Goal: Navigation & Orientation: Find specific page/section

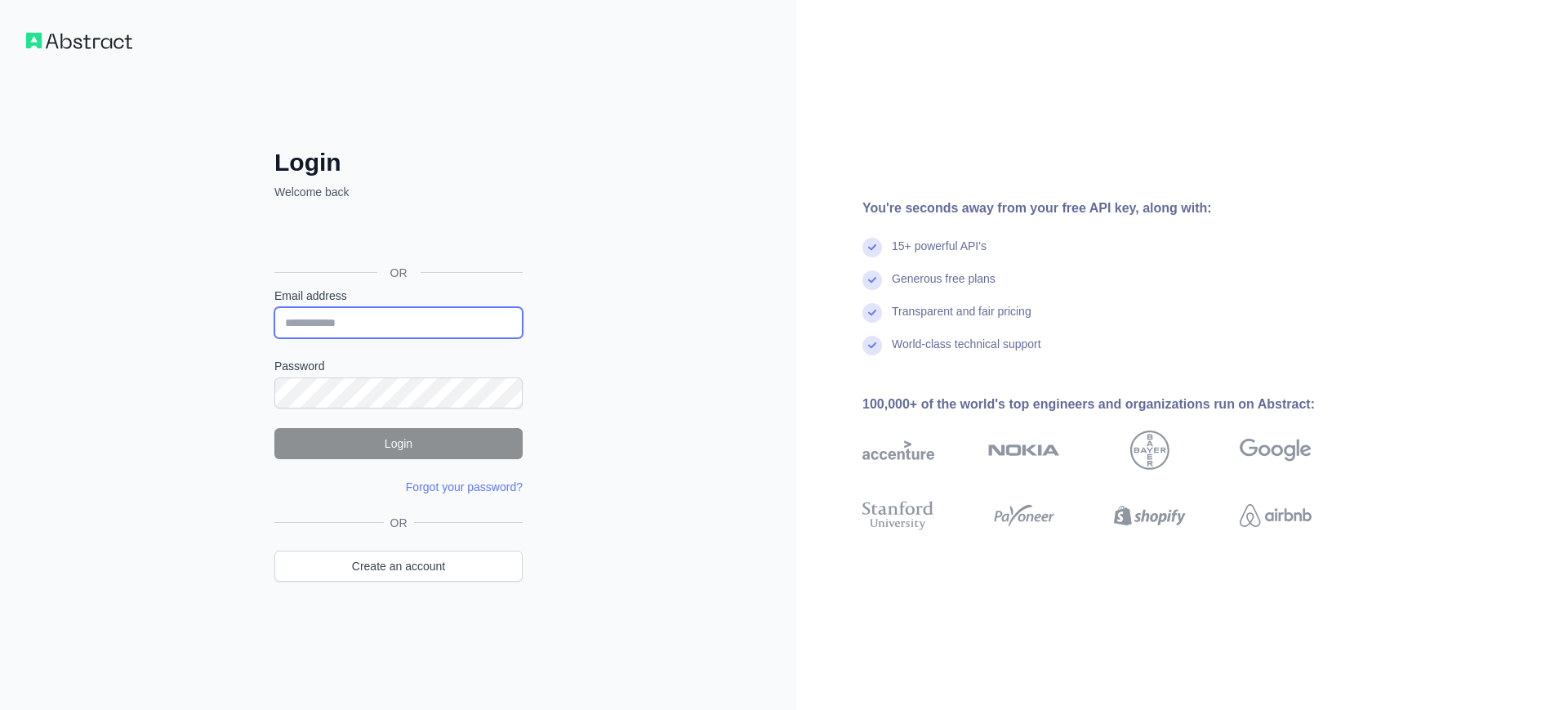
click at [392, 317] on input "Email address" at bounding box center [398, 323] width 249 height 31
type input "**********"
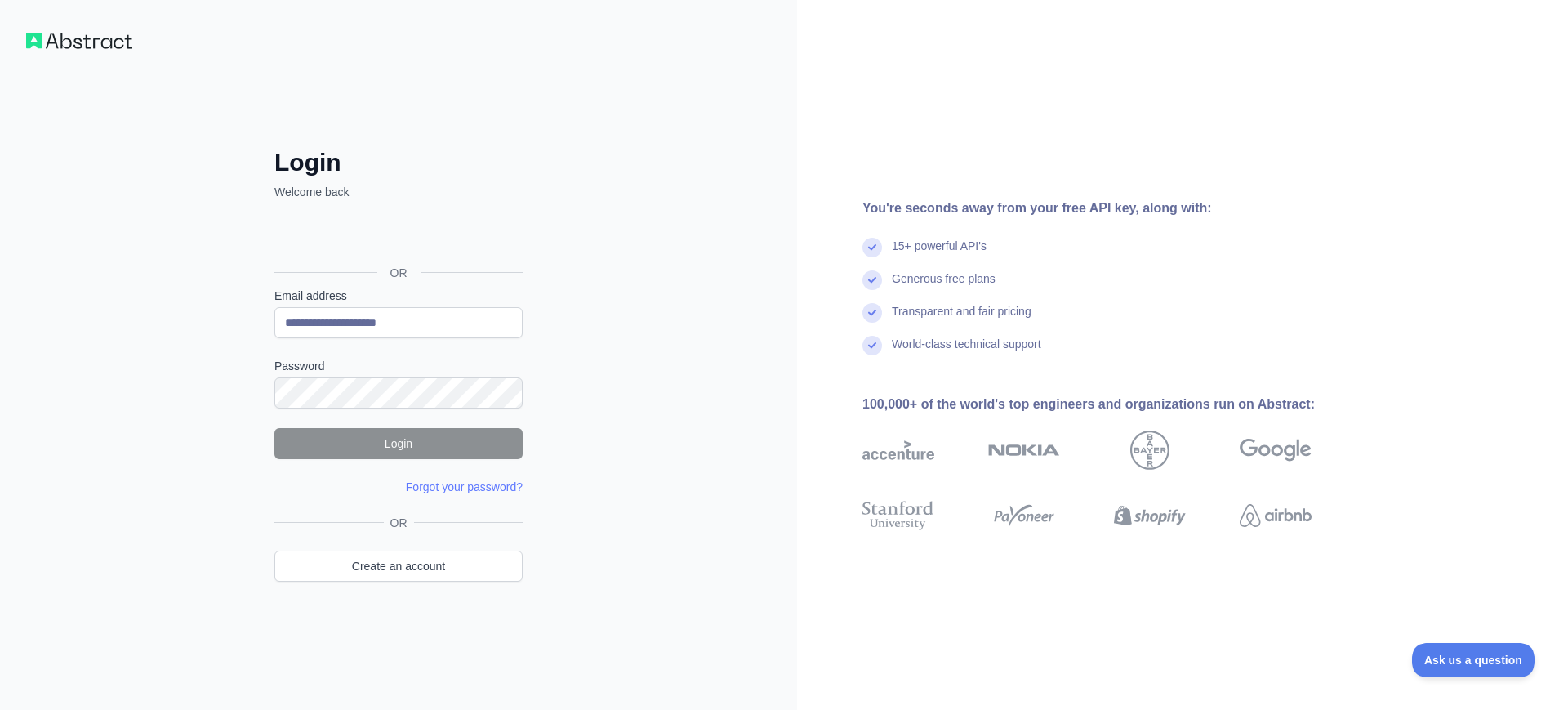
click at [465, 498] on div "**********" at bounding box center [398, 387] width 313 height 480
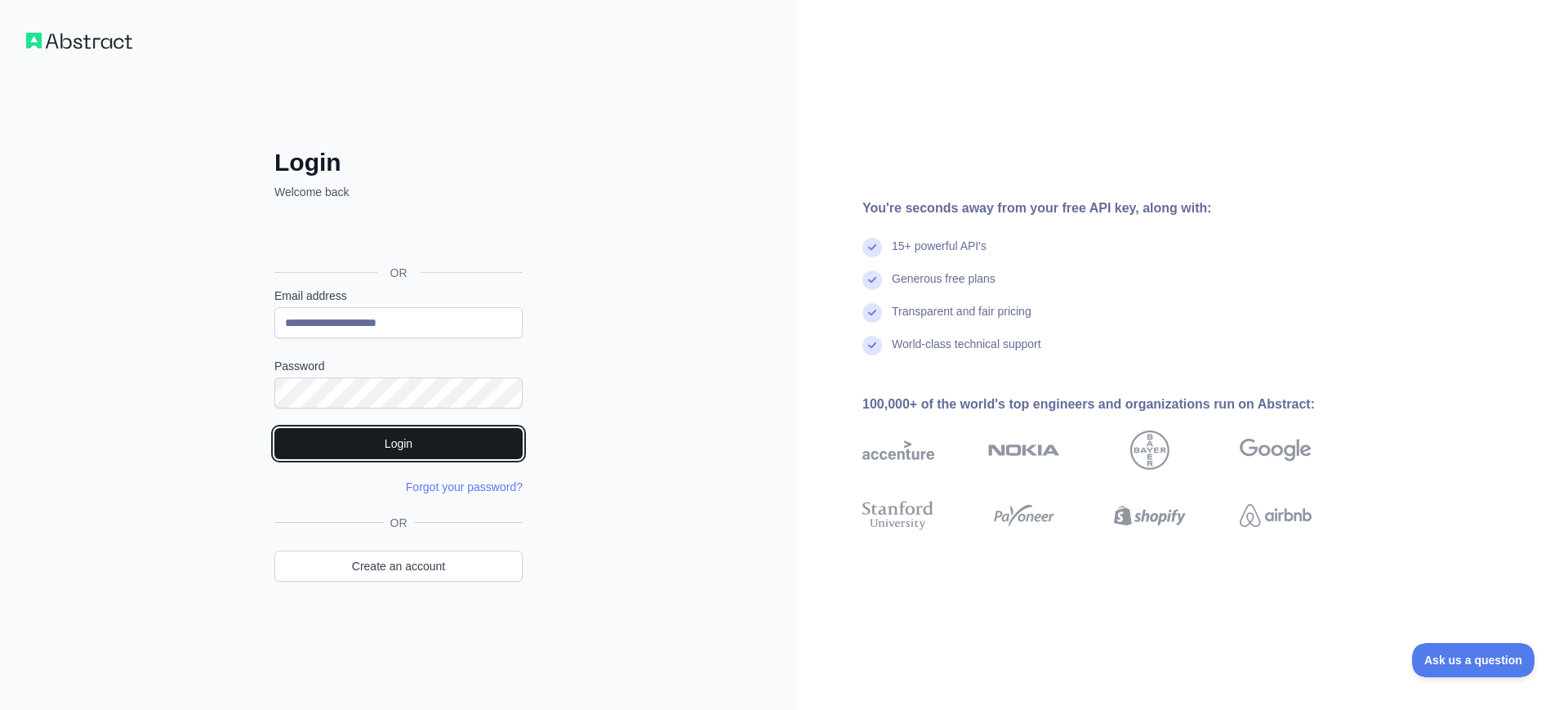
click at [307, 443] on button "Login" at bounding box center [398, 443] width 249 height 31
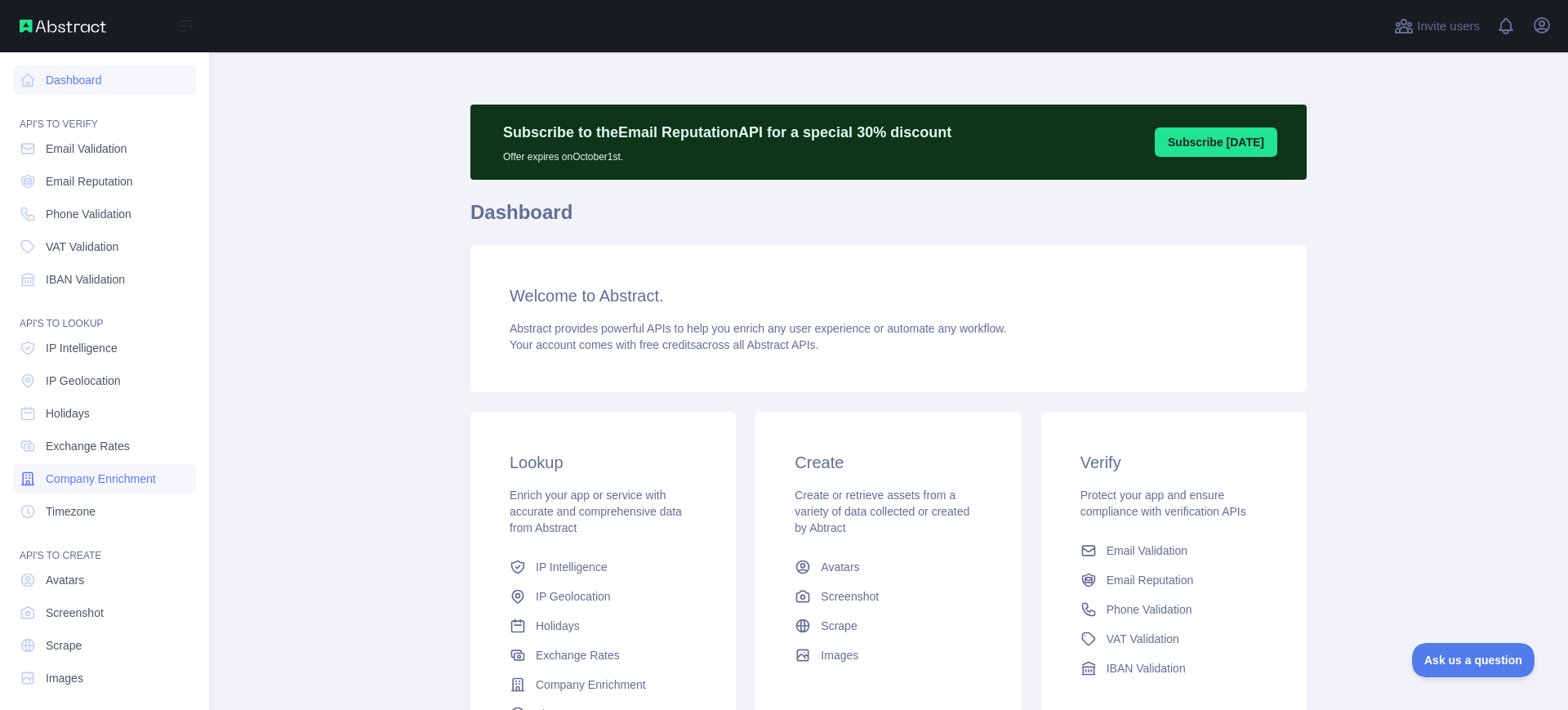
scroll to position [9, 0]
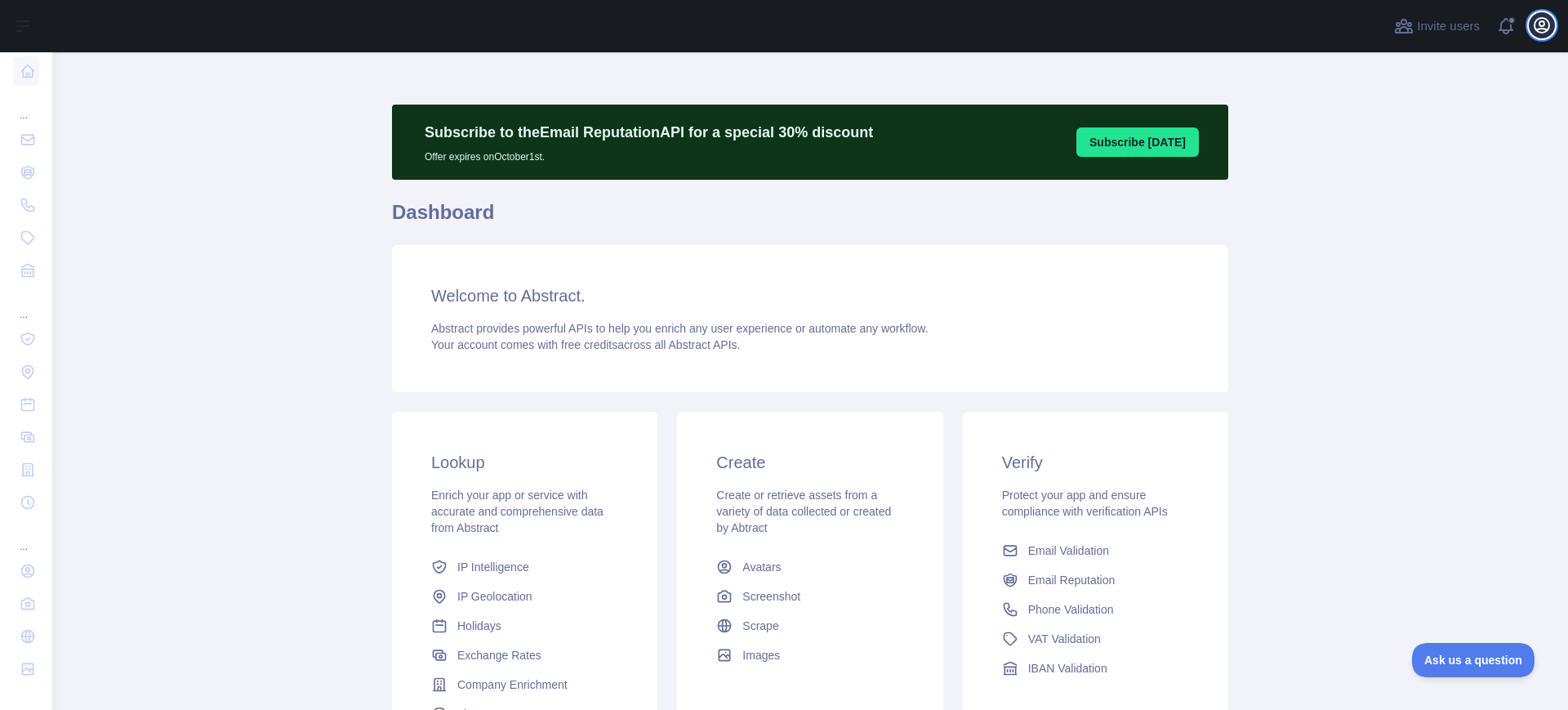
click at [1538, 20] on icon "button" at bounding box center [1542, 26] width 20 height 20
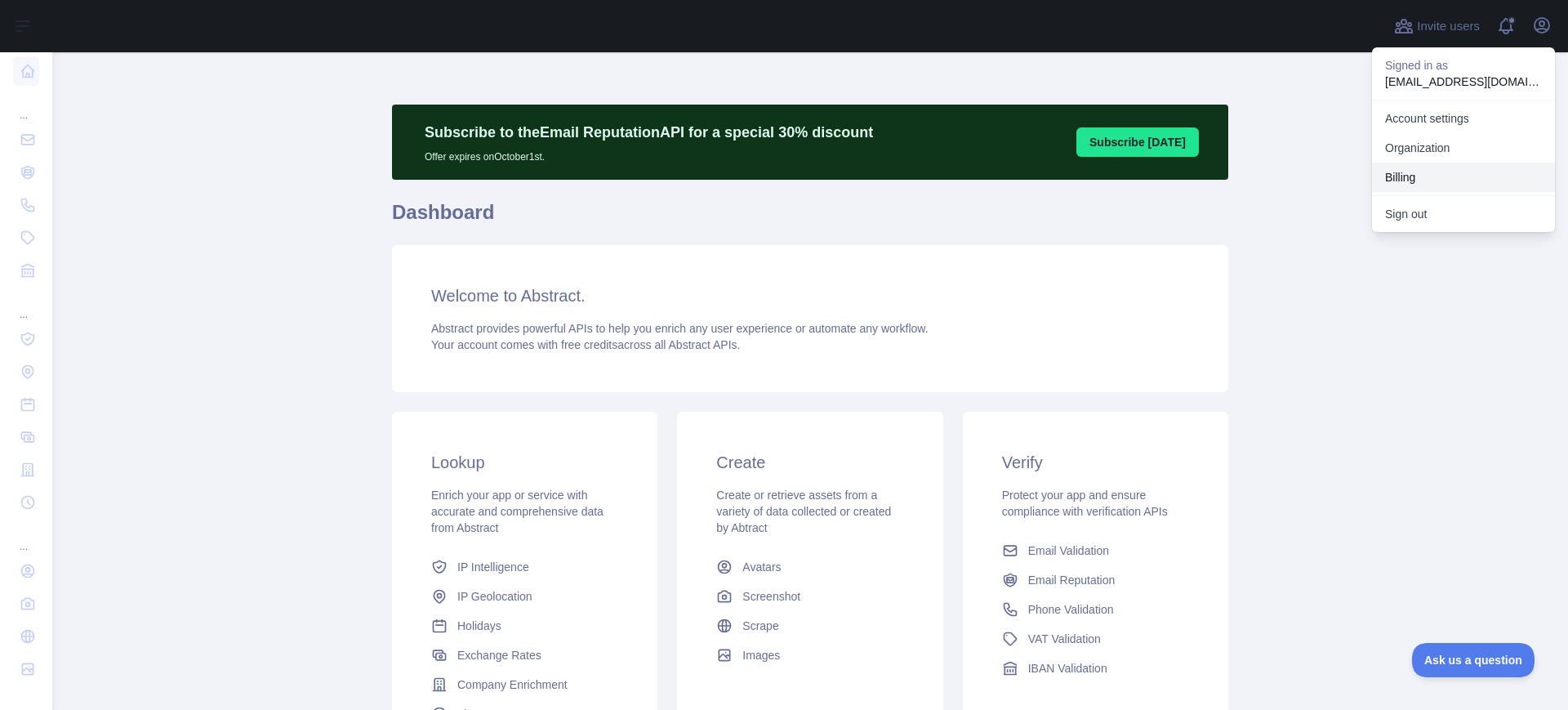
click at [1404, 178] on button "Billing" at bounding box center [1463, 177] width 183 height 29
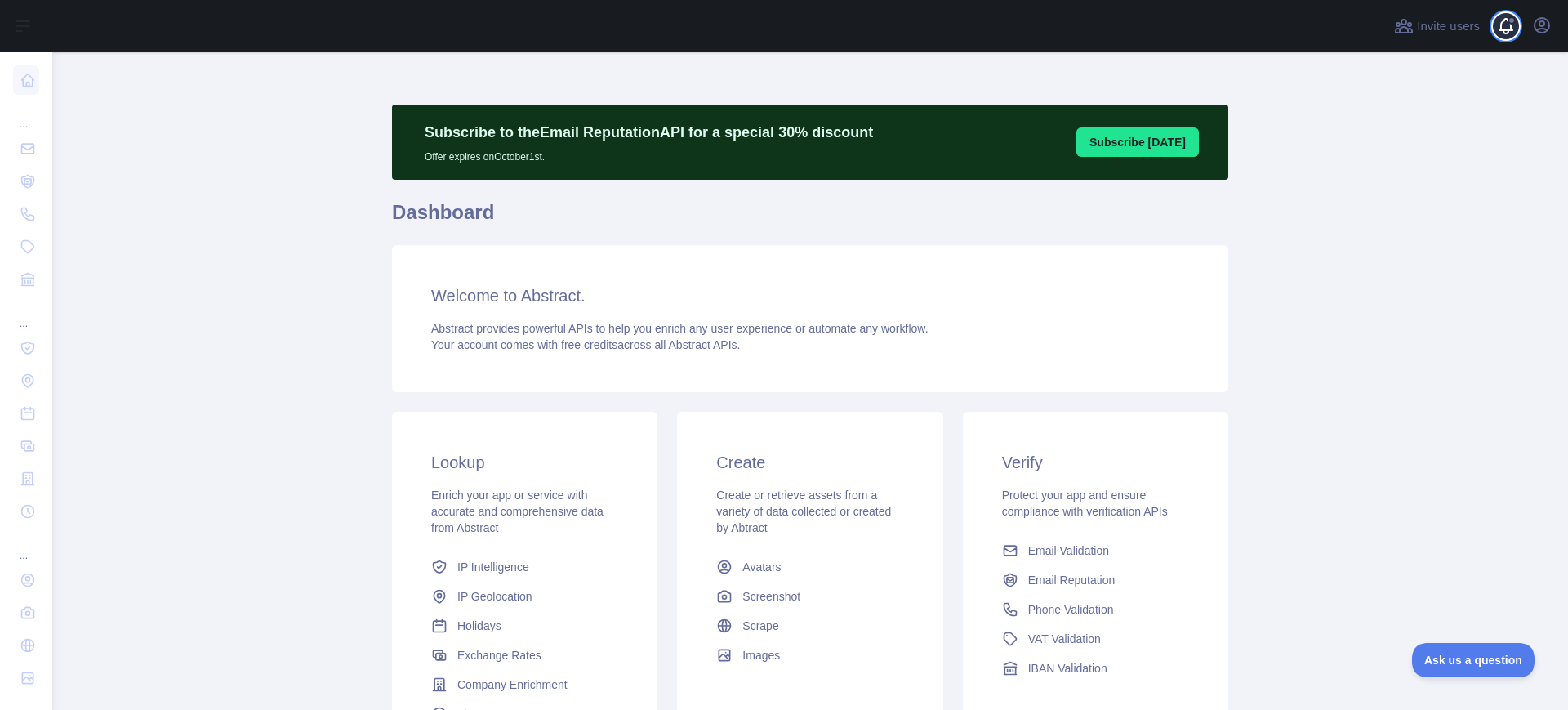
click at [1512, 32] on span at bounding box center [1512, 26] width 33 height 52
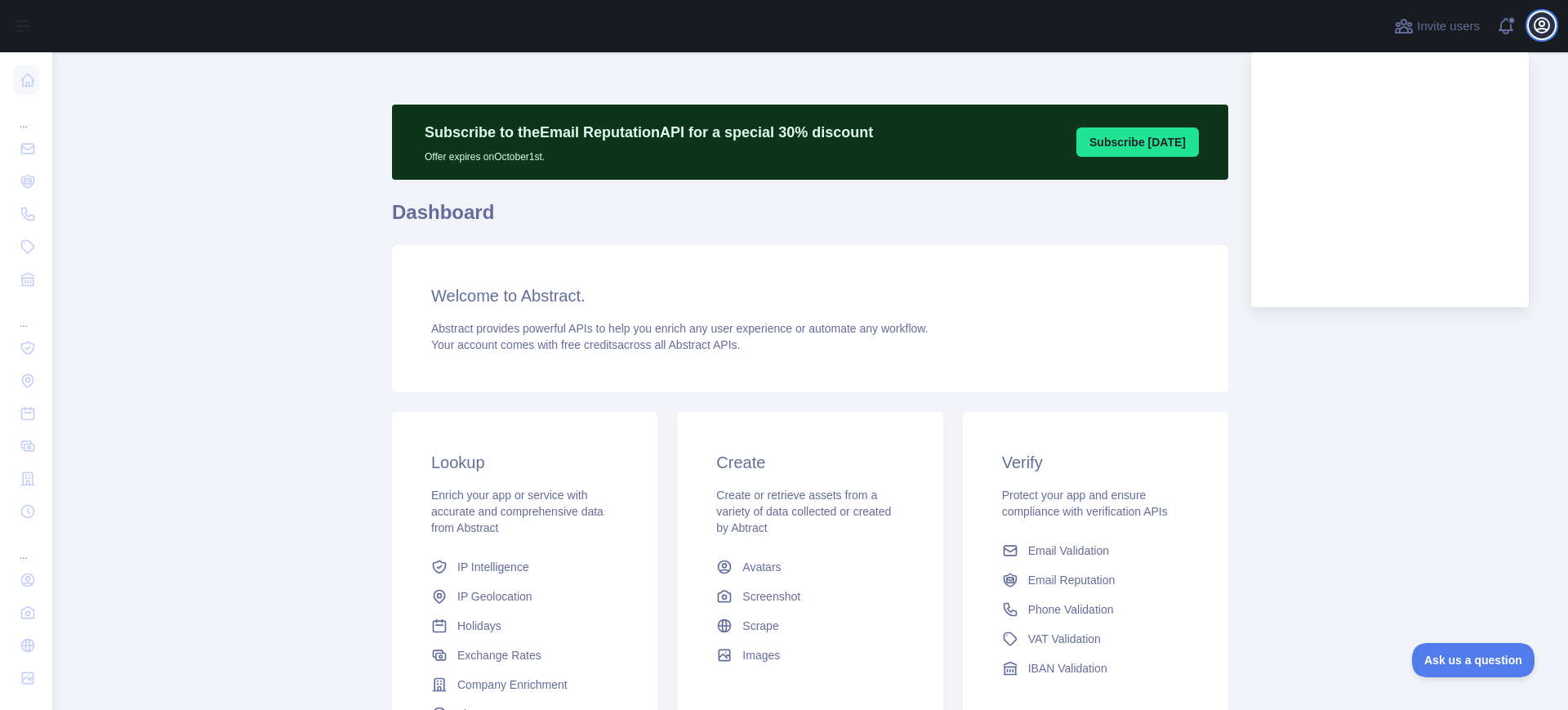
click at [1533, 30] on icon "button" at bounding box center [1542, 26] width 20 height 20
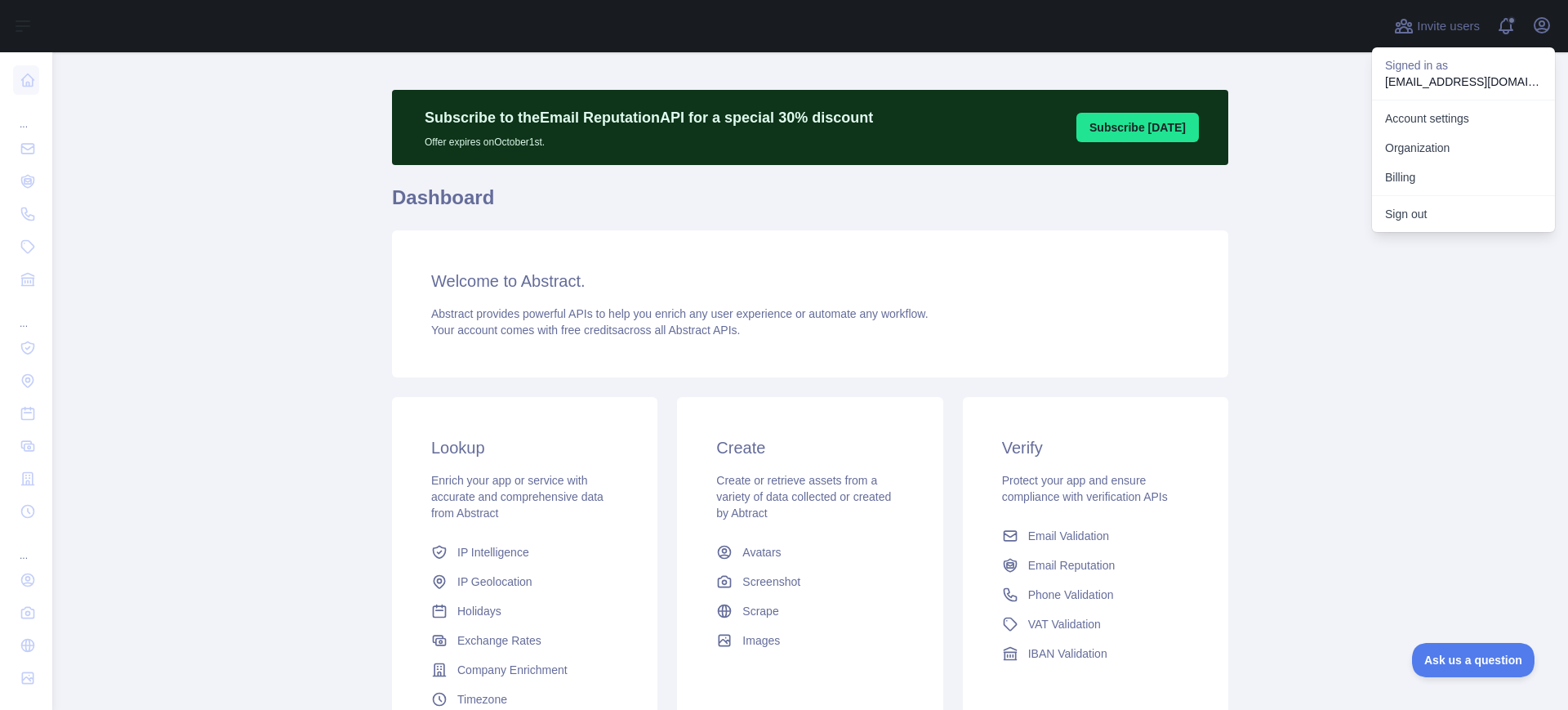
scroll to position [179, 0]
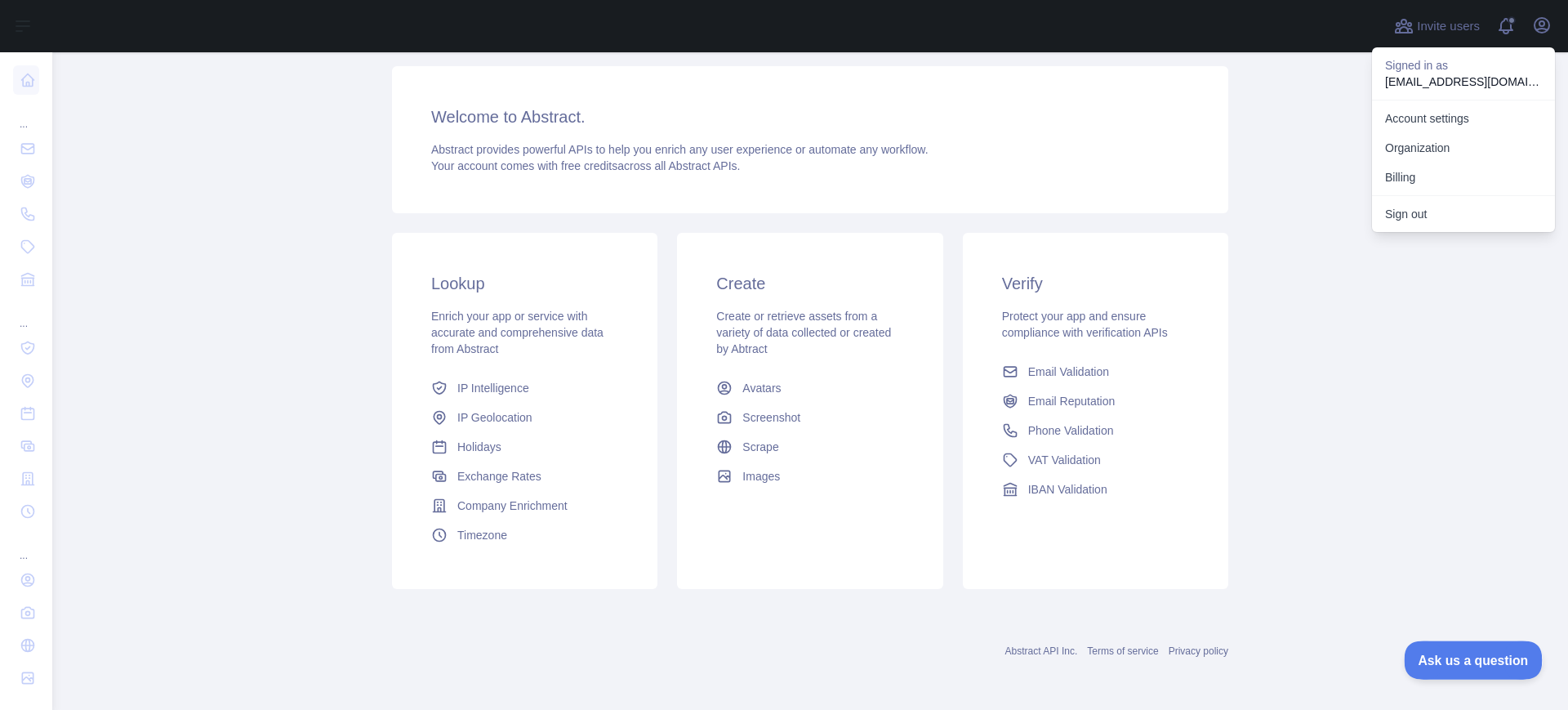
click at [1445, 654] on span "Ask us a question" at bounding box center [1465, 657] width 123 height 11
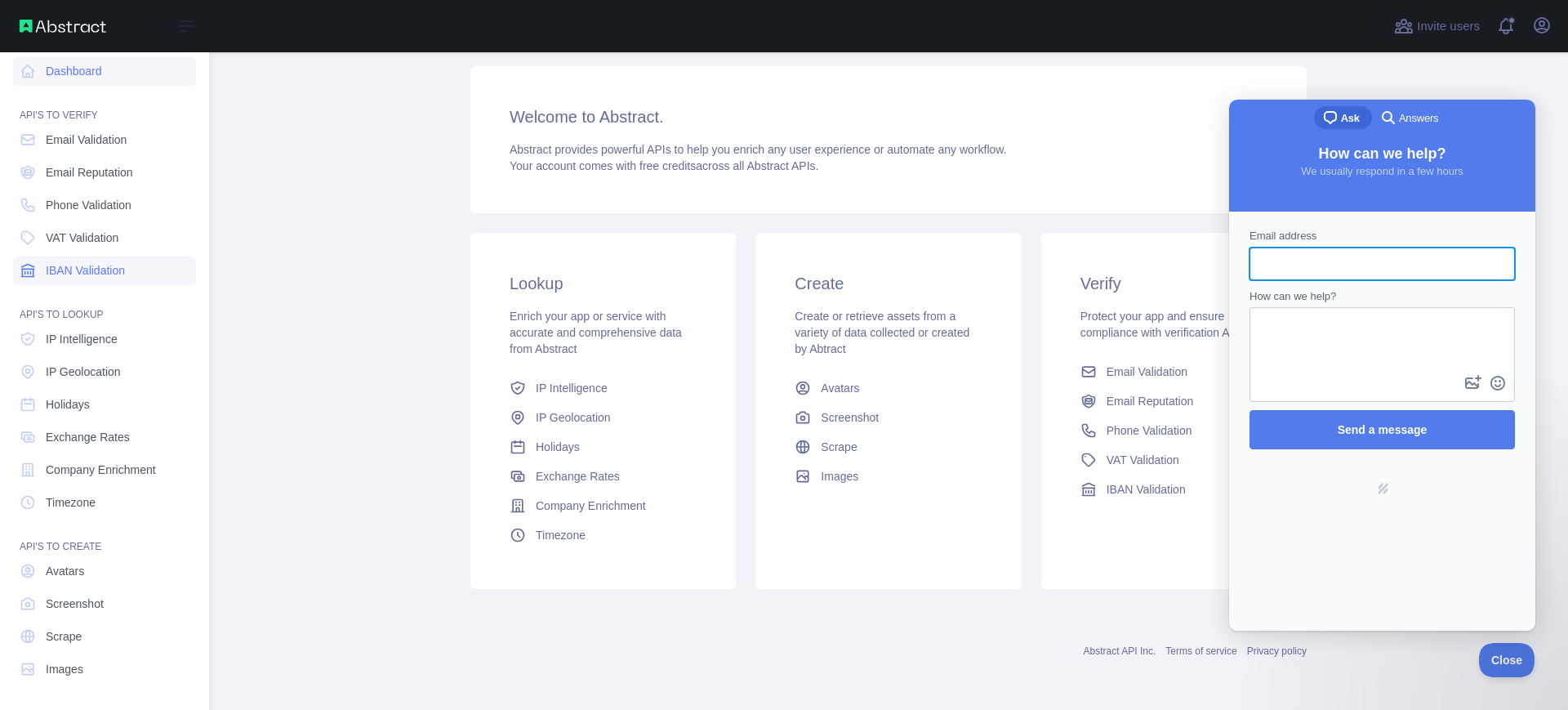
scroll to position [0, 0]
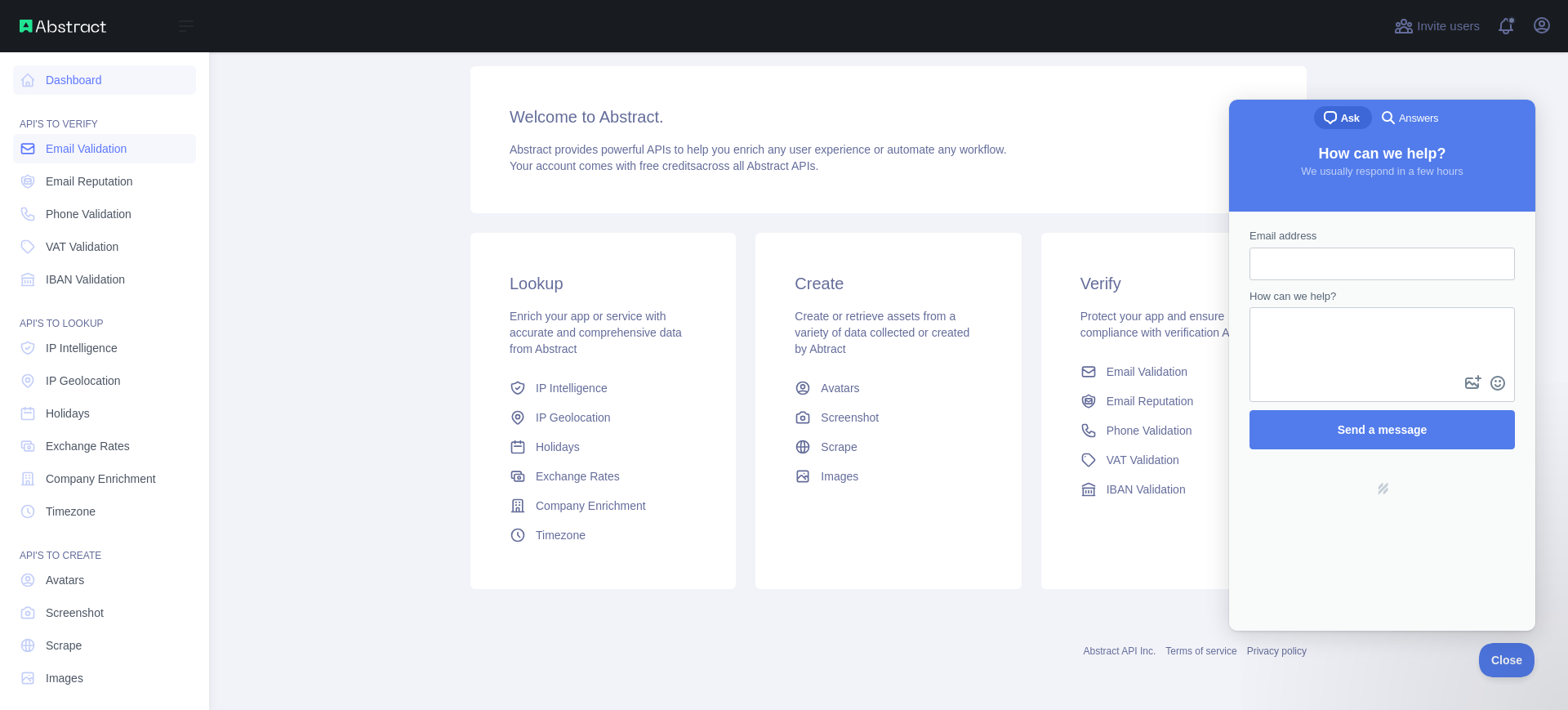
click at [88, 146] on span "Email Validation" at bounding box center [86, 149] width 81 height 16
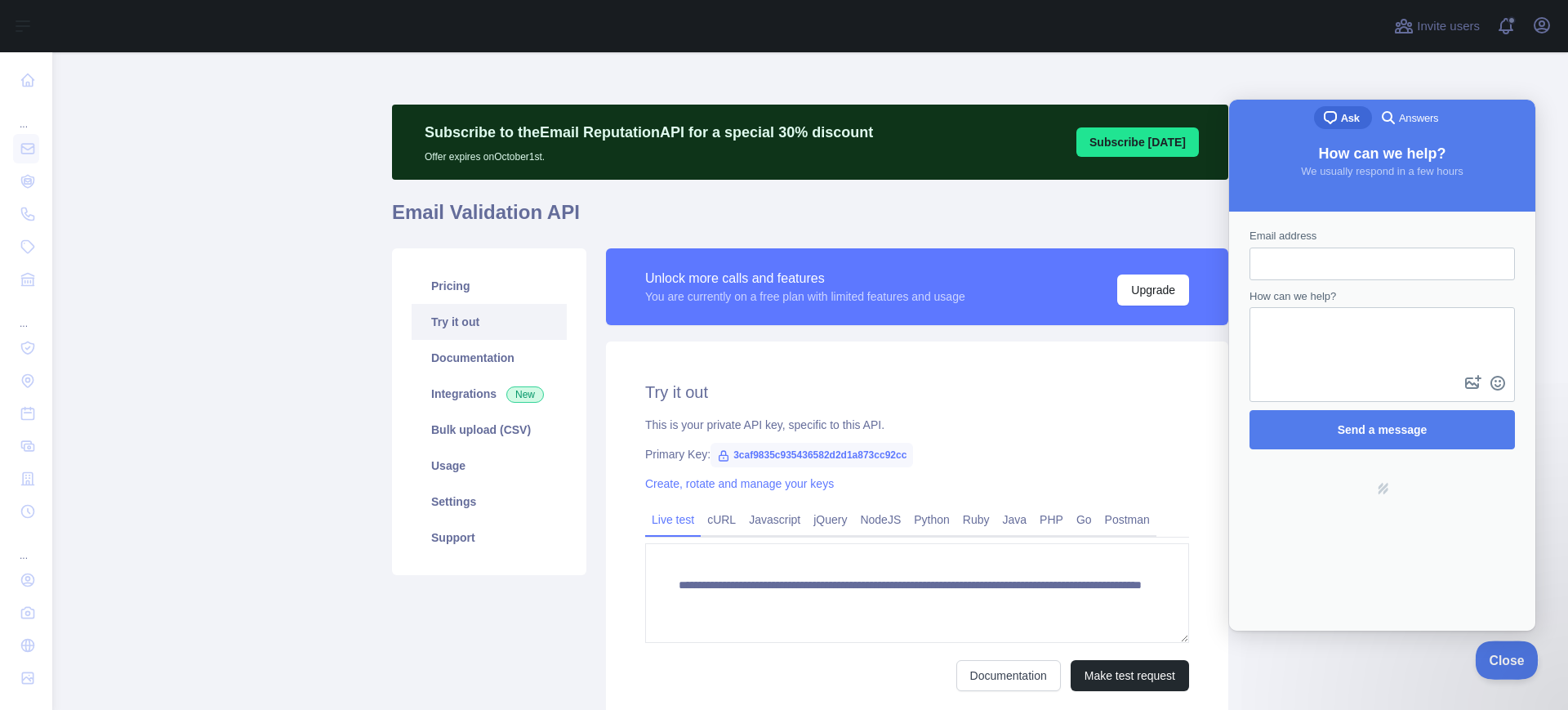
click at [1503, 657] on span "Close" at bounding box center [1503, 657] width 56 height 11
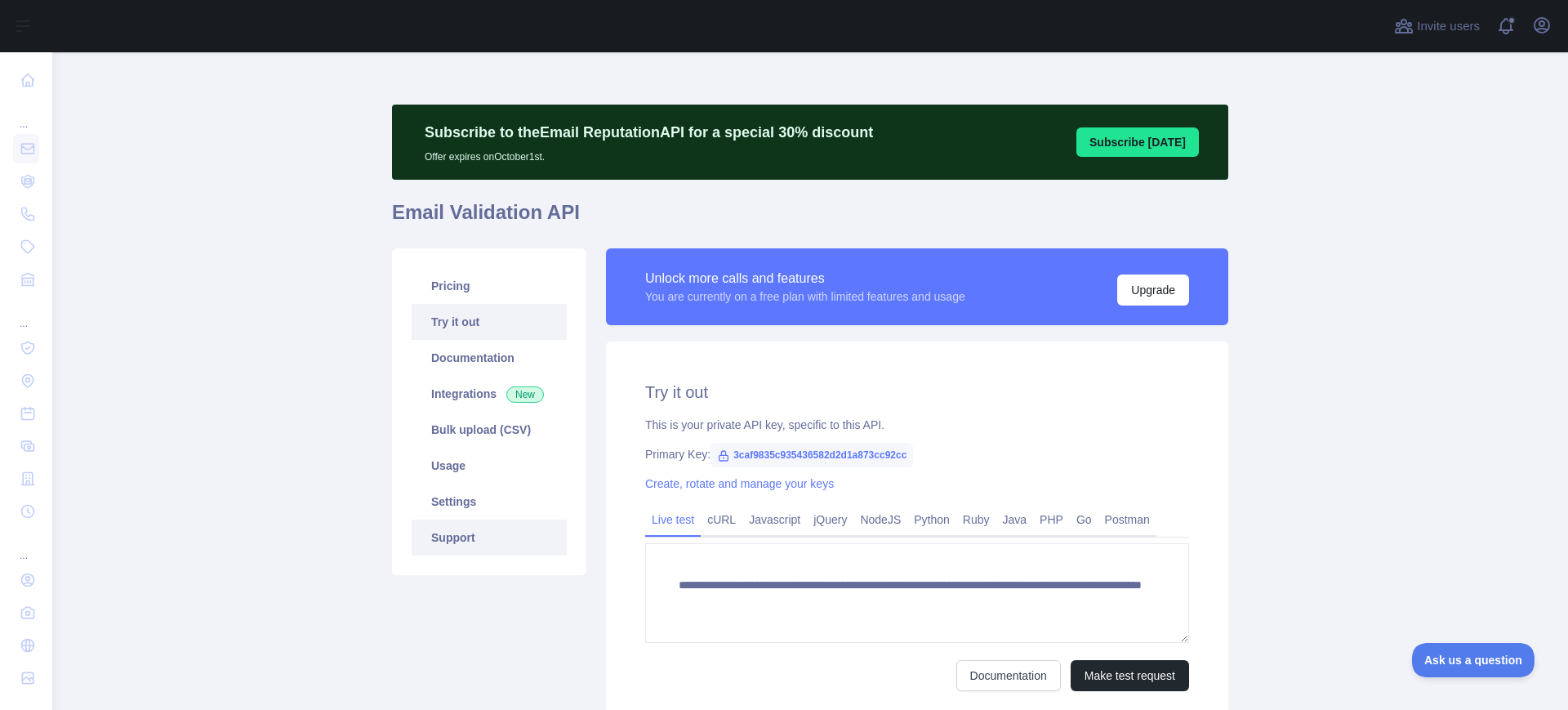
click at [455, 527] on link "Support" at bounding box center [488, 537] width 155 height 36
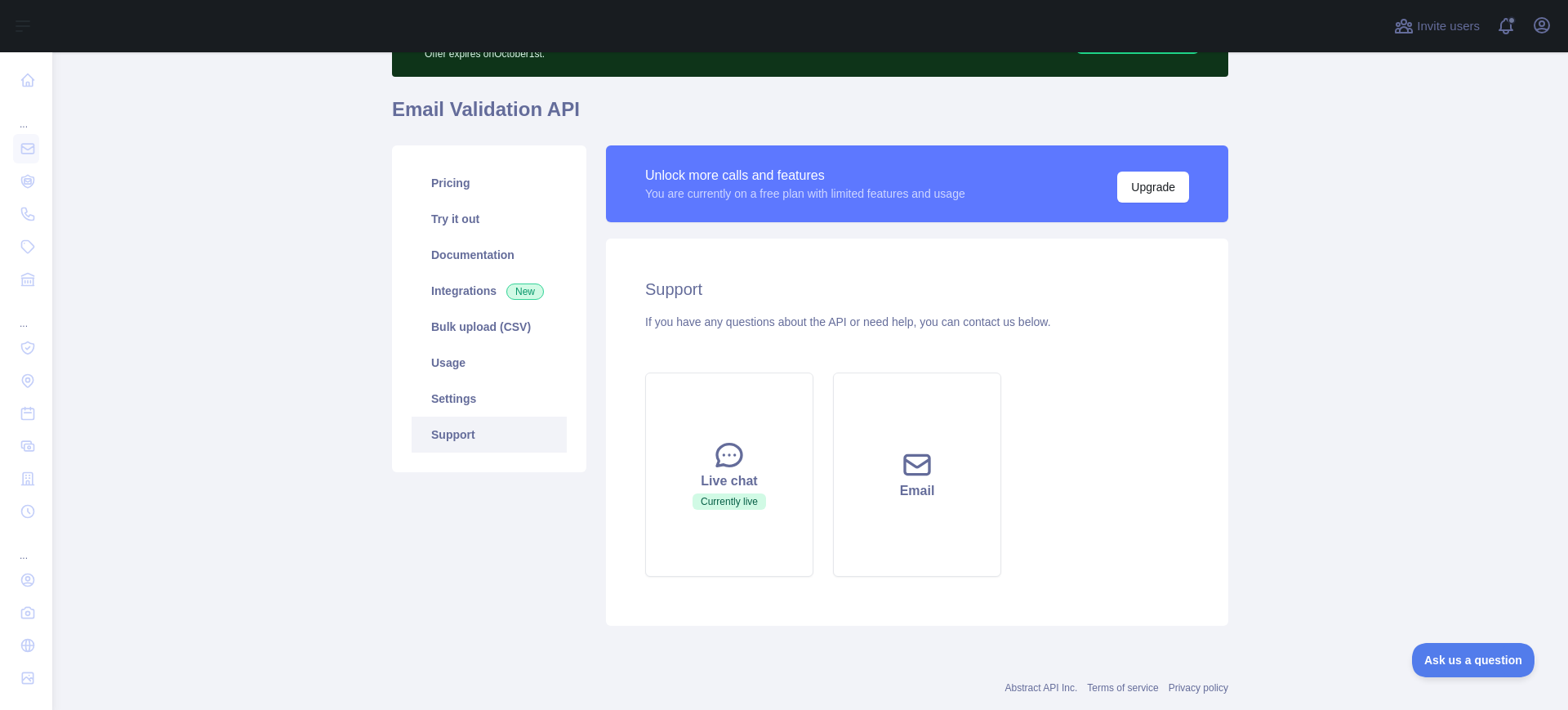
scroll to position [109, 0]
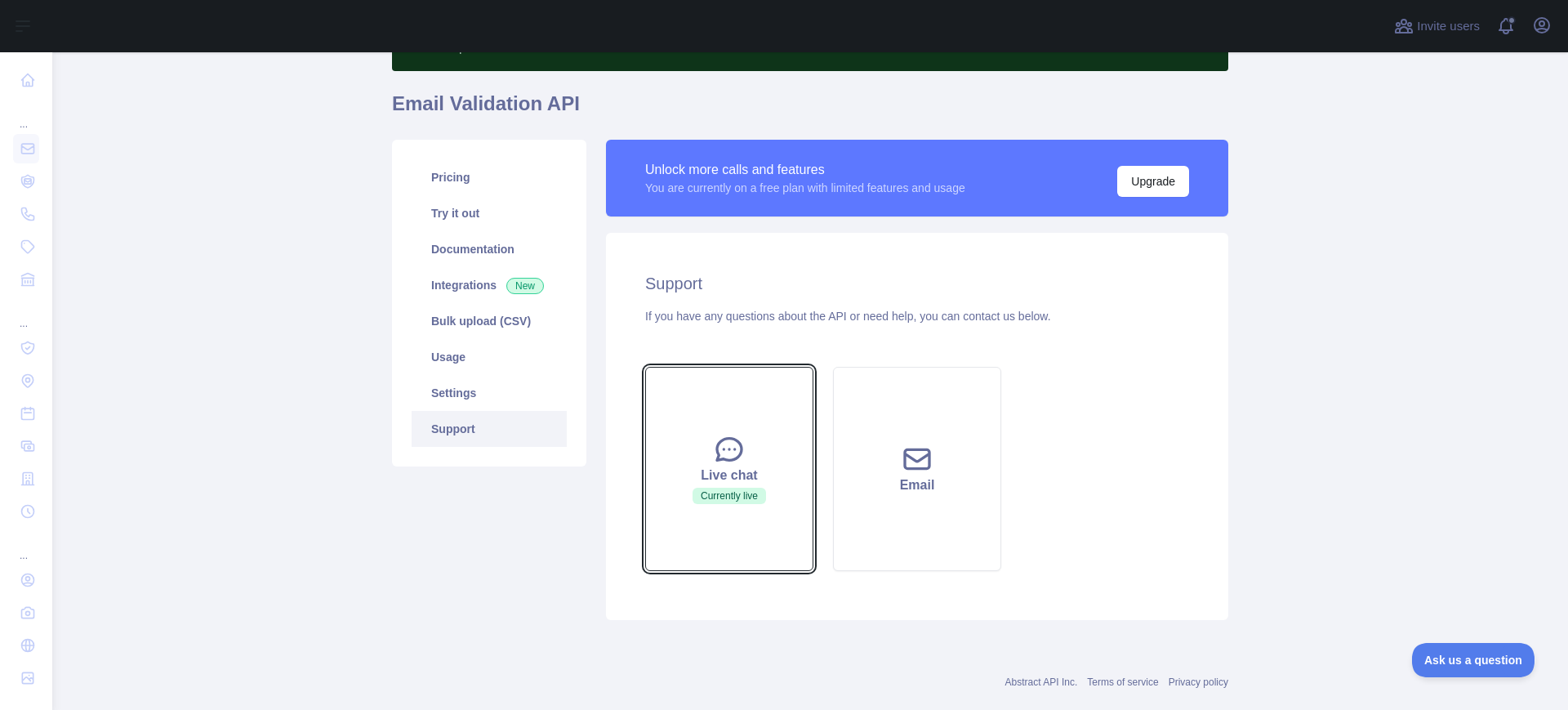
click at [695, 468] on div "Live chat" at bounding box center [730, 475] width 128 height 20
click at [708, 492] on span "Currently live" at bounding box center [730, 496] width 74 height 16
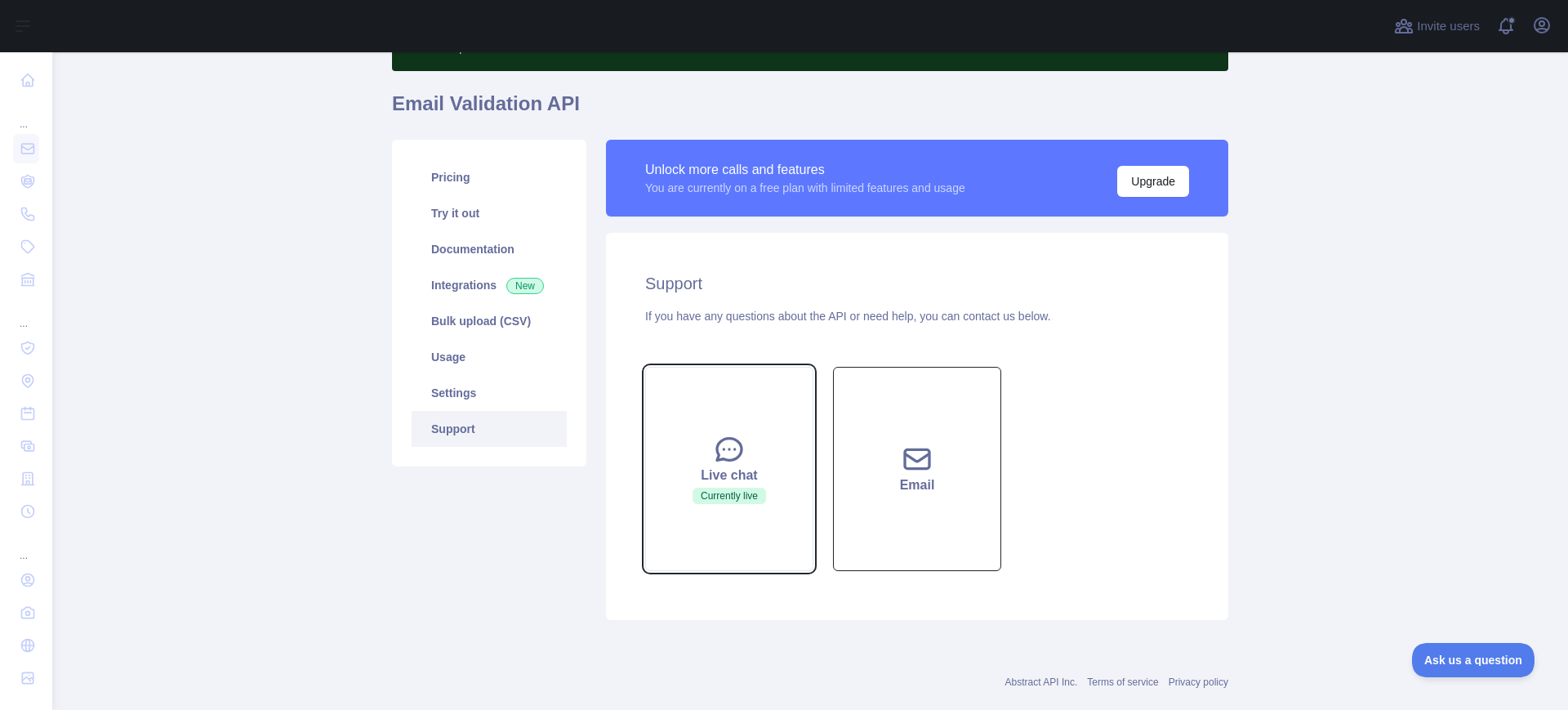
scroll to position [140, 0]
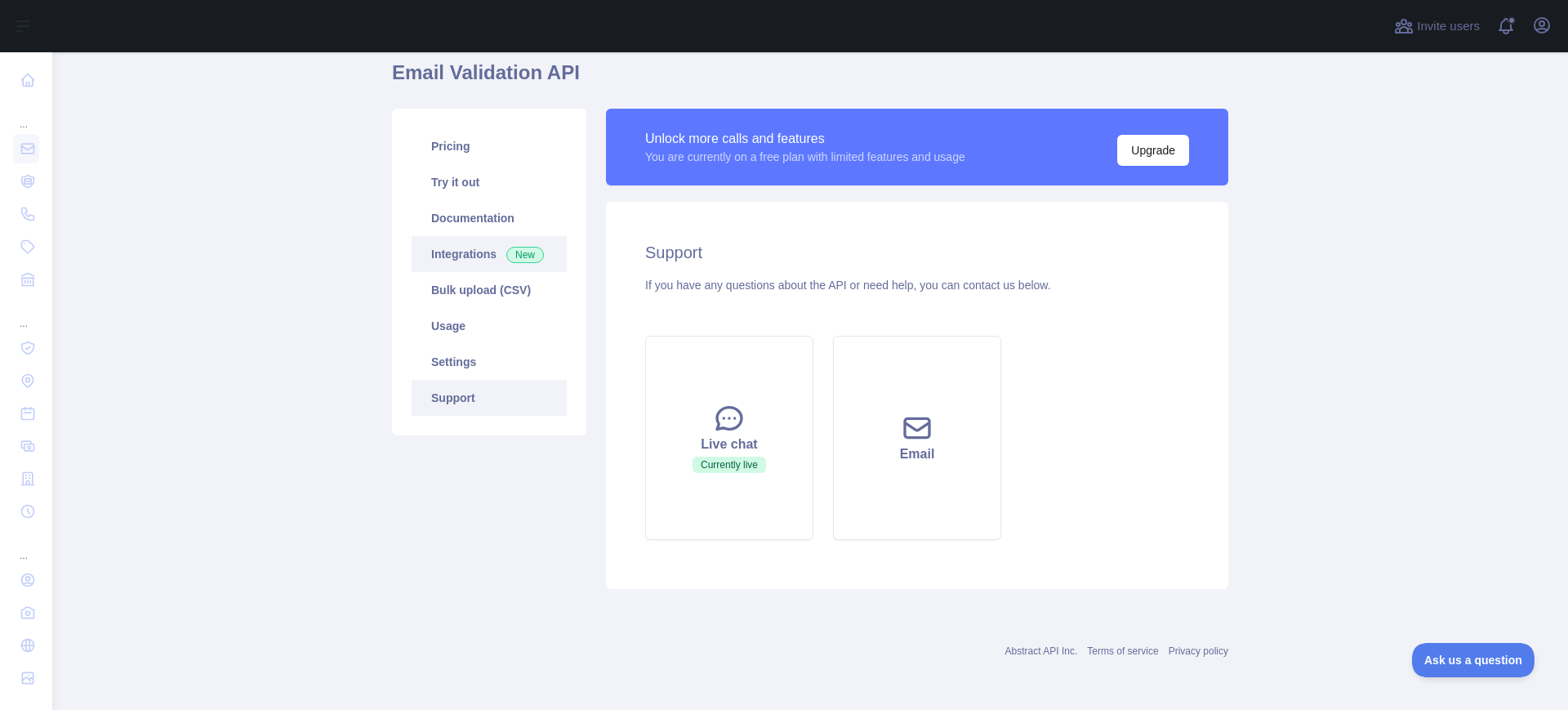
click at [455, 243] on link "Integrations New" at bounding box center [488, 254] width 155 height 36
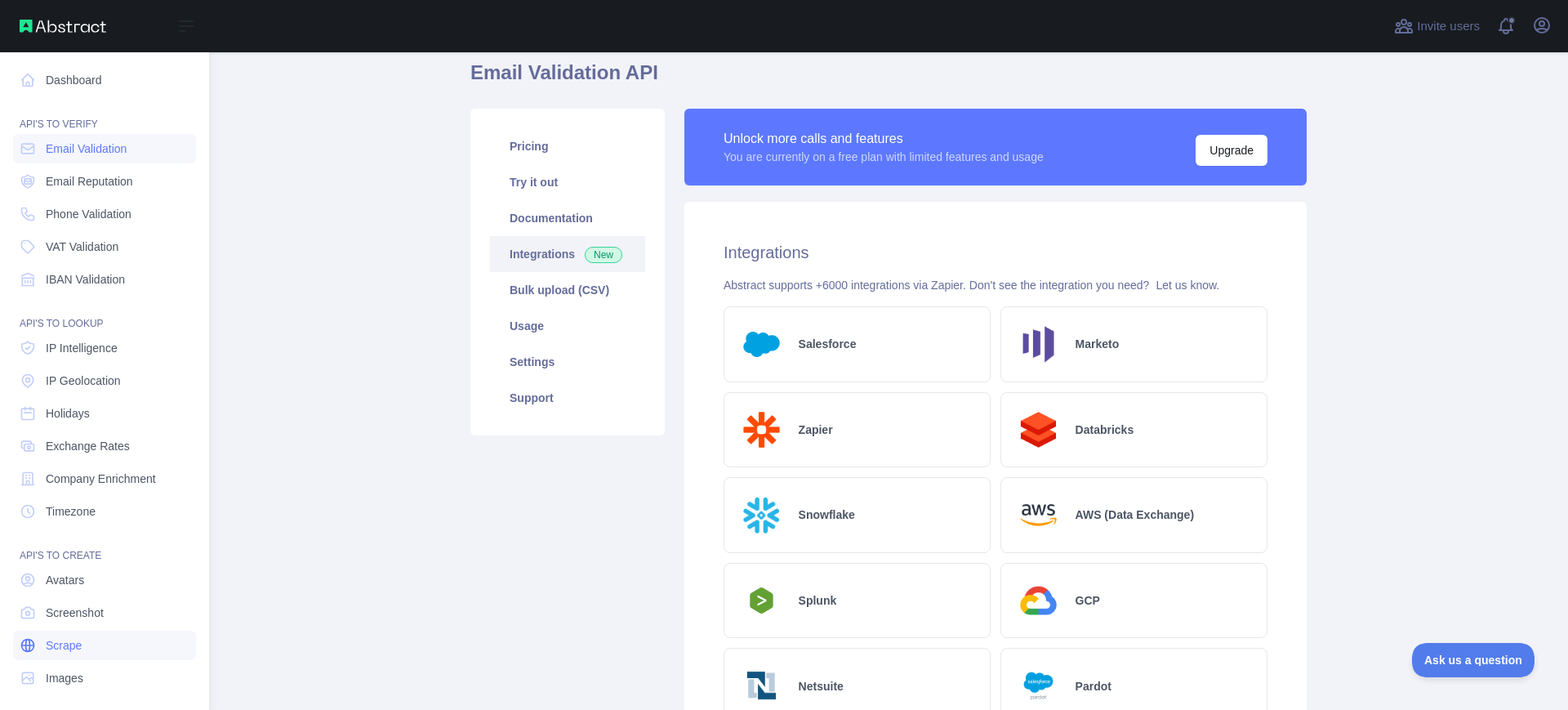
scroll to position [9, 0]
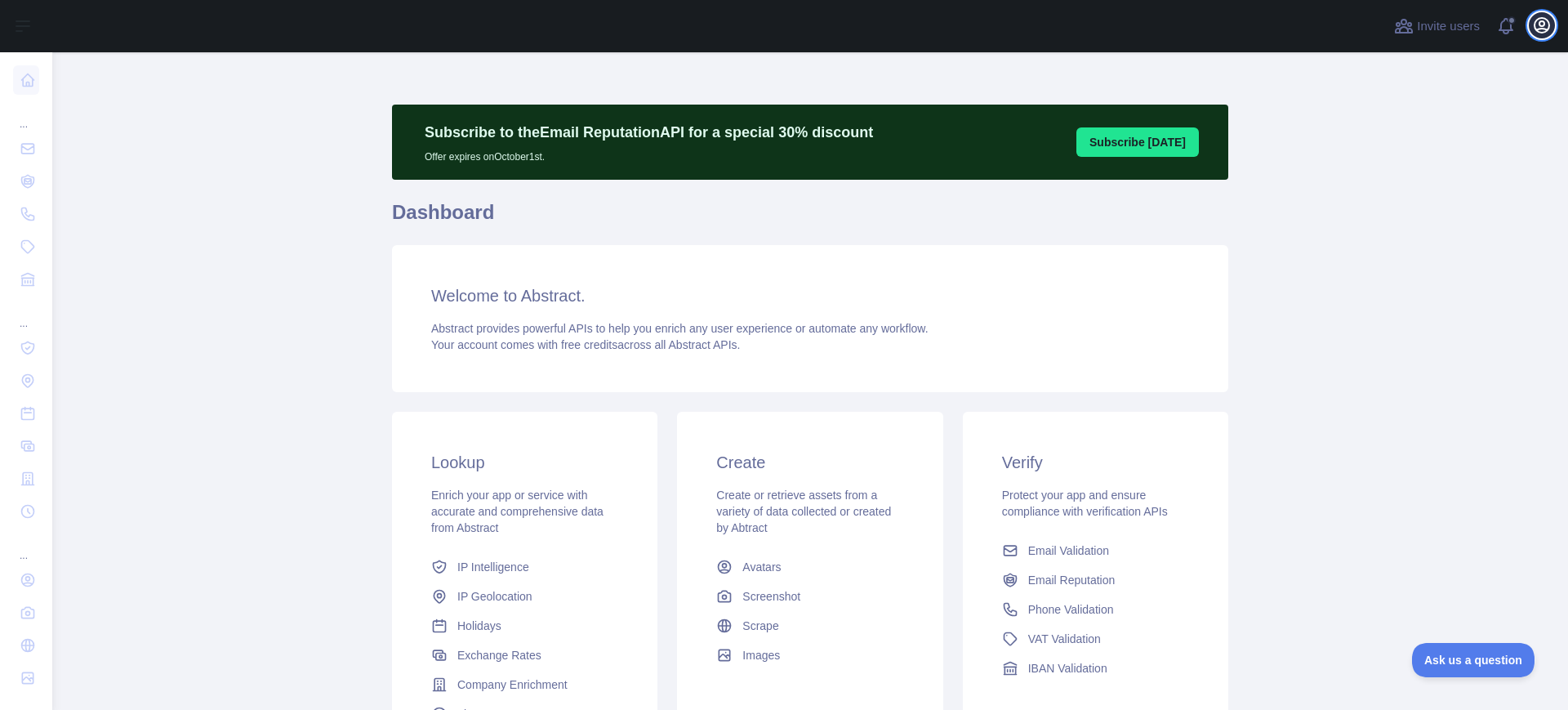
click at [1536, 27] on icon "button" at bounding box center [1542, 26] width 20 height 20
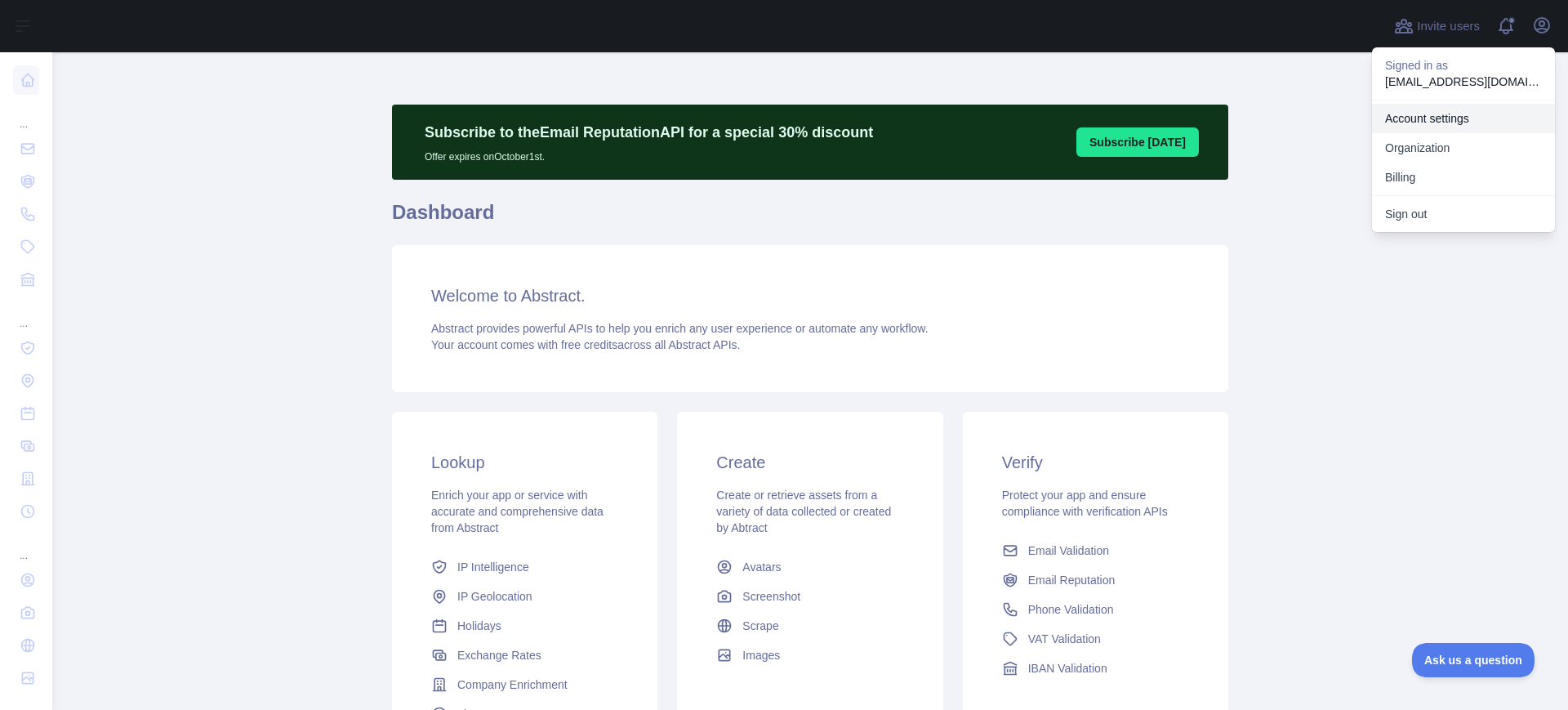
click at [1453, 106] on link "Account settings" at bounding box center [1463, 118] width 183 height 29
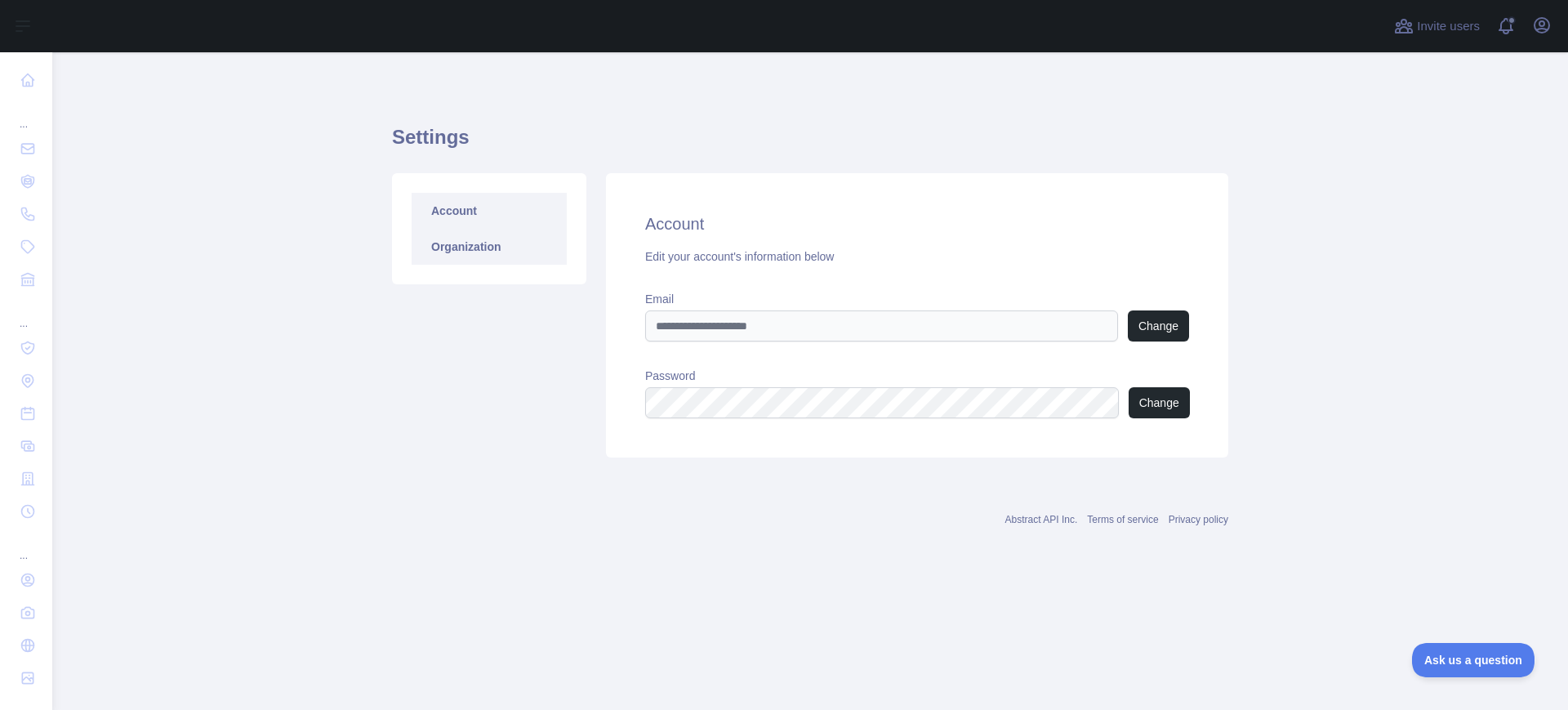
click at [463, 258] on link "Organization" at bounding box center [488, 247] width 155 height 36
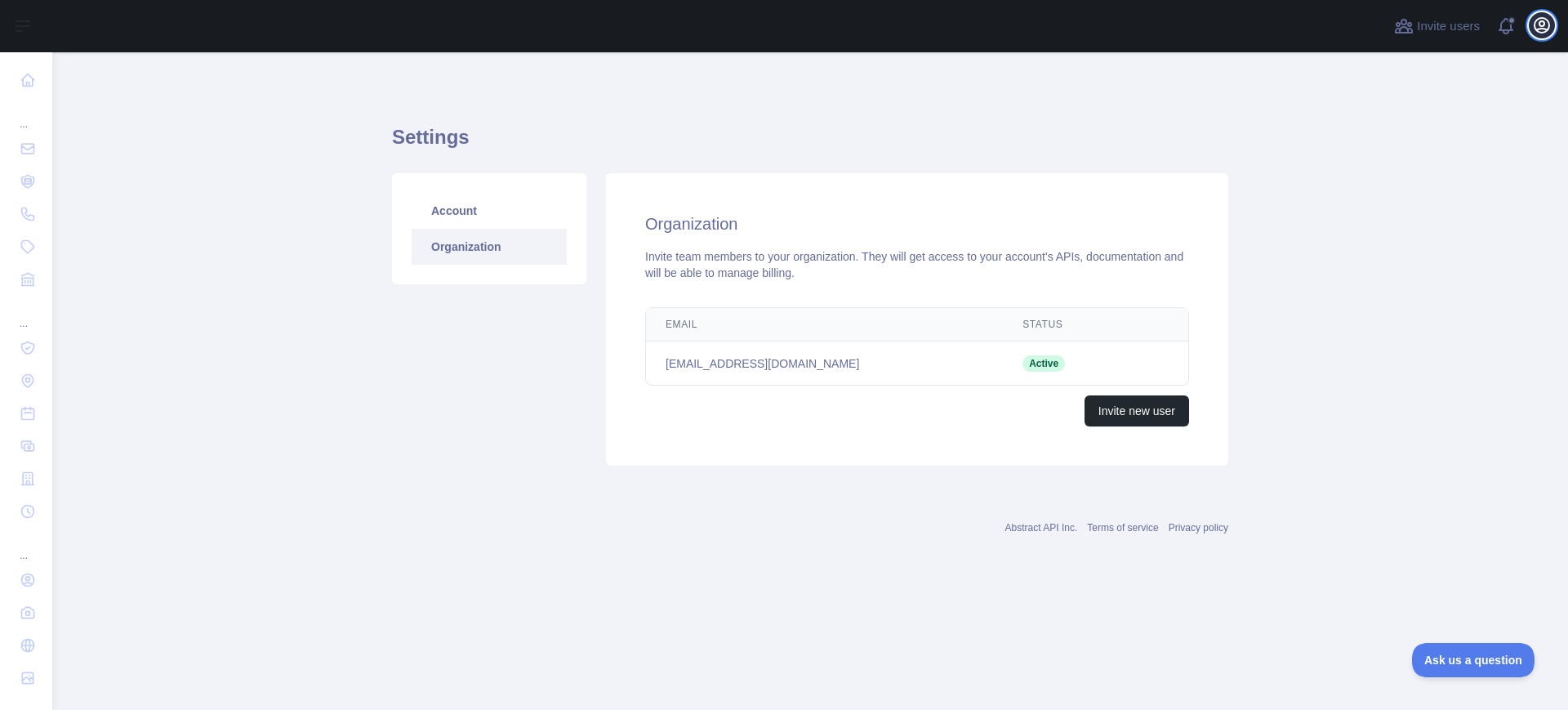
click at [1536, 28] on icon "button" at bounding box center [1542, 26] width 20 height 20
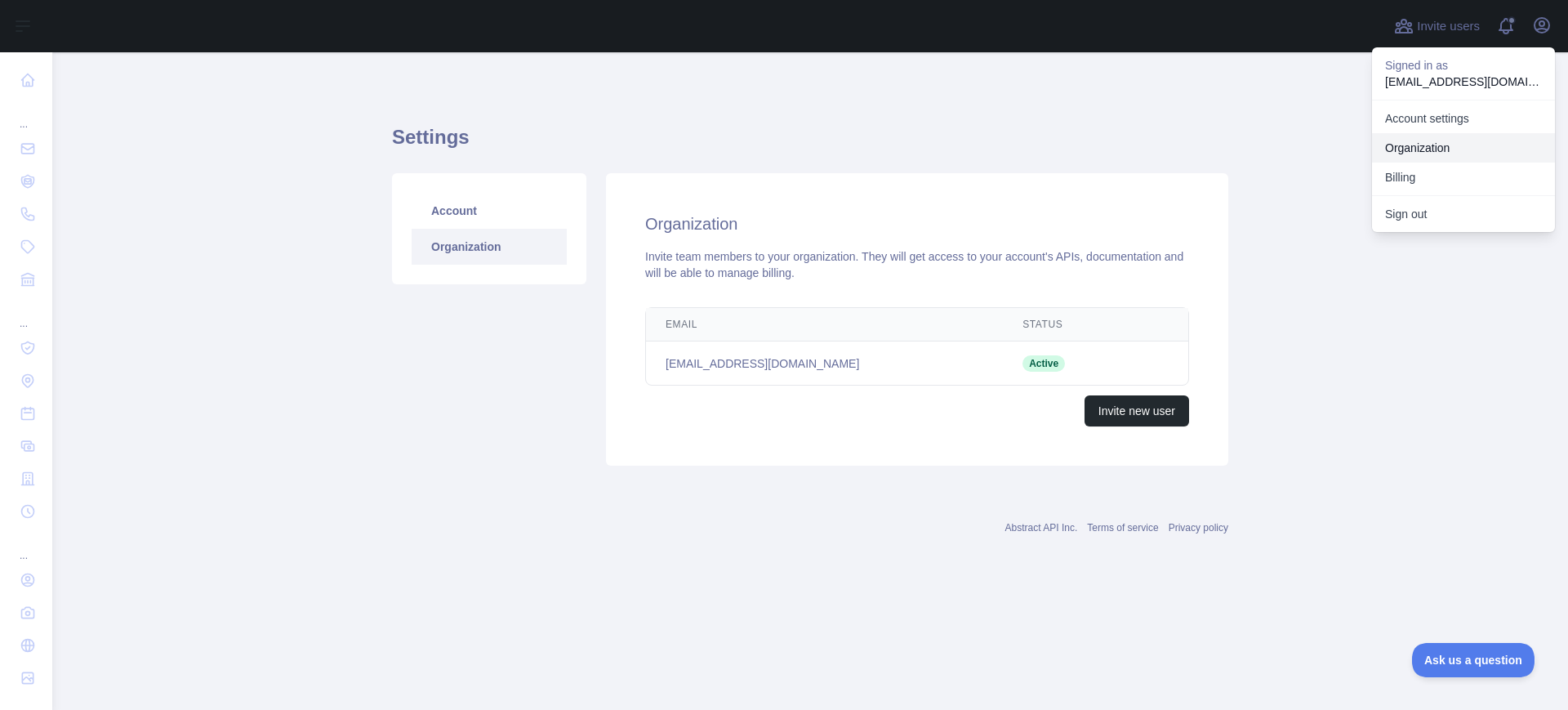
click at [1426, 149] on link "Organization" at bounding box center [1463, 147] width 183 height 29
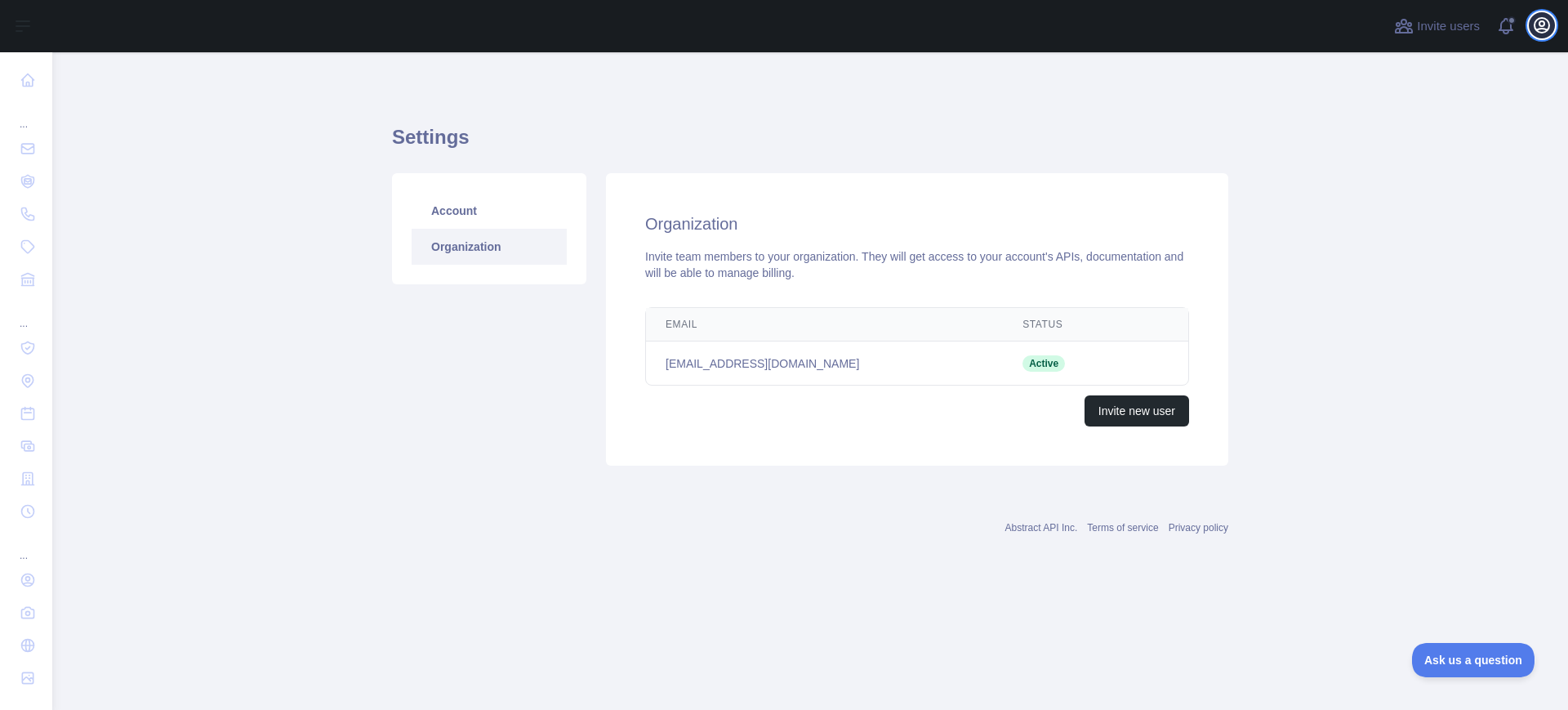
click at [1537, 25] on icon "button" at bounding box center [1542, 26] width 20 height 20
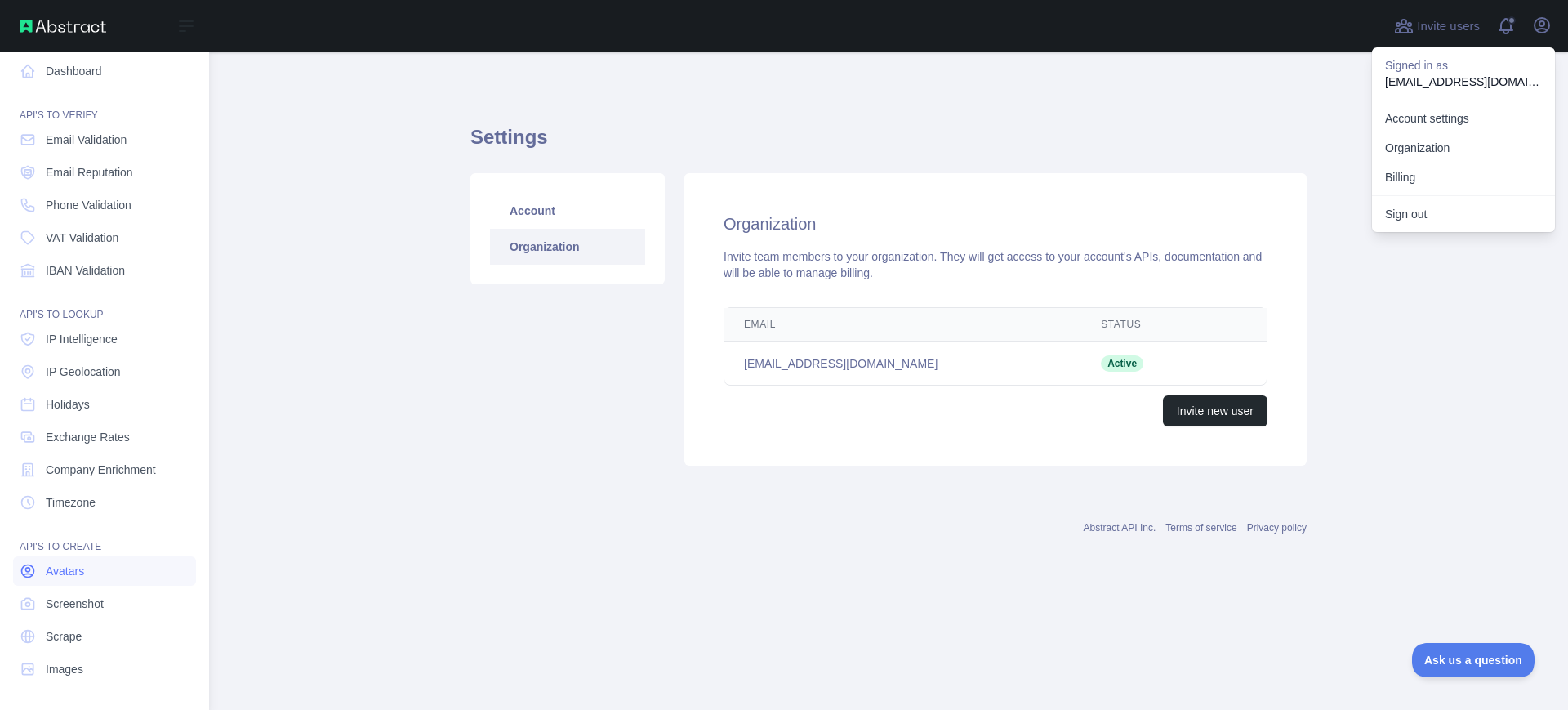
scroll to position [8, 0]
click at [93, 61] on link "Dashboard" at bounding box center [104, 71] width 183 height 29
